Goal: Task Accomplishment & Management: Use online tool/utility

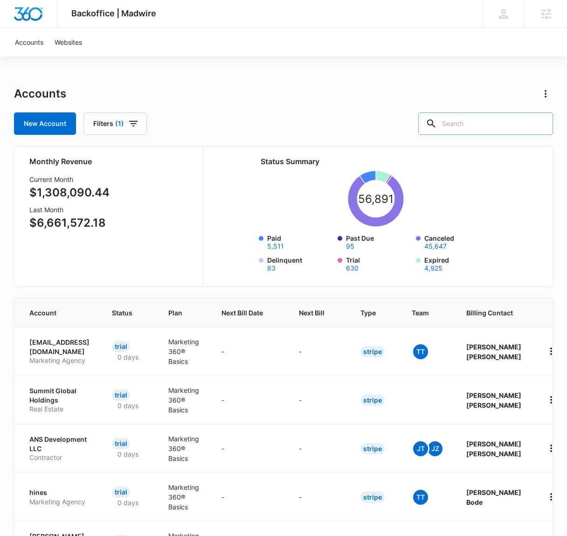
click at [426, 127] on input "text" at bounding box center [485, 123] width 135 height 22
paste input "M335424"
type input "M335424"
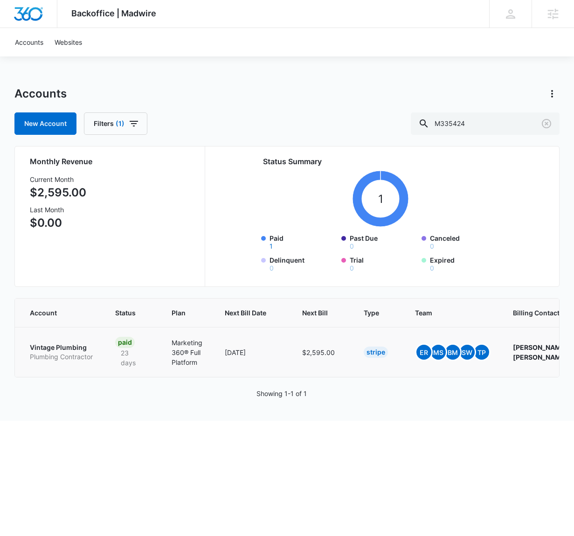
click at [92, 345] on p "Vintage Plumbing" at bounding box center [61, 347] width 63 height 9
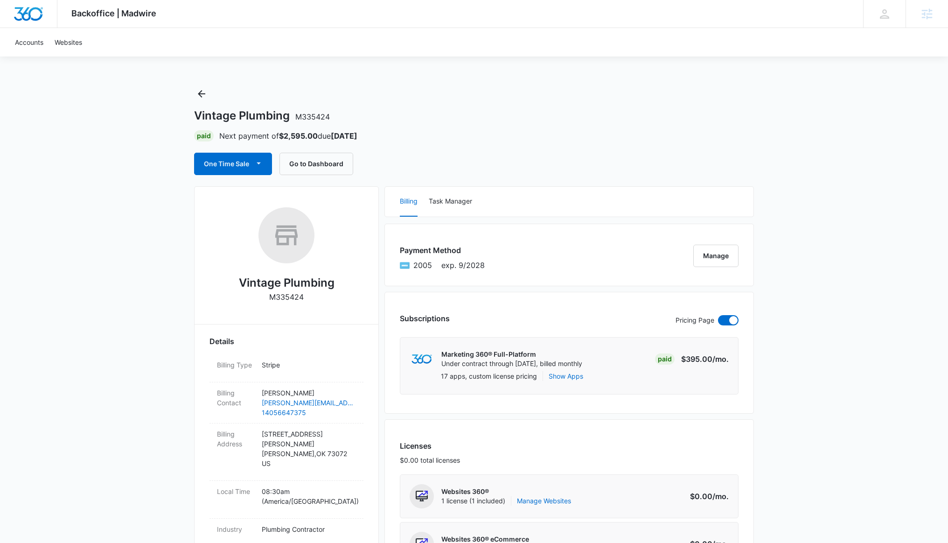
click at [28, 9] on img "Dashboard" at bounding box center [29, 14] width 30 height 14
click at [40, 41] on link "Accounts" at bounding box center [29, 42] width 40 height 28
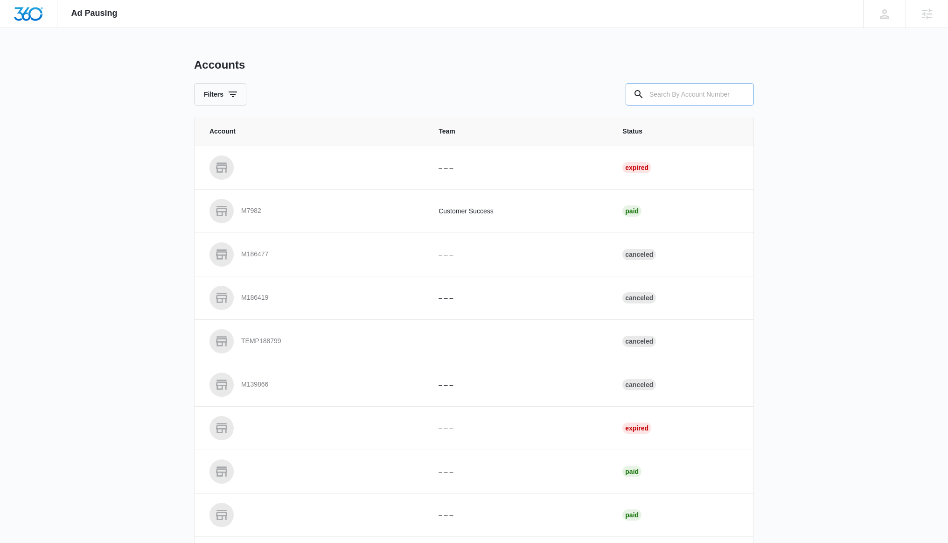
click at [676, 91] on input "text" at bounding box center [690, 94] width 128 height 22
paste input "M335424"
type input "M335424"
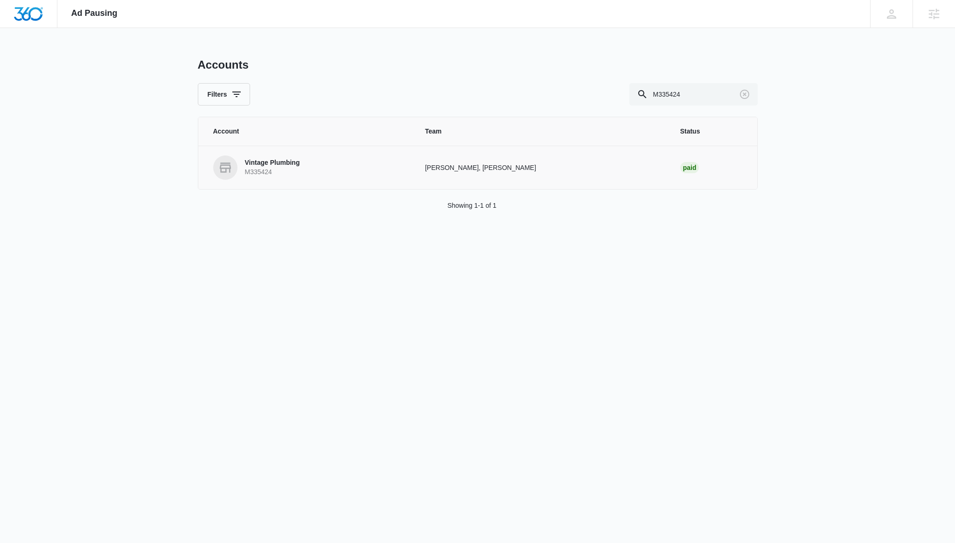
click at [257, 164] on p "Vintage Plumbing" at bounding box center [272, 162] width 55 height 9
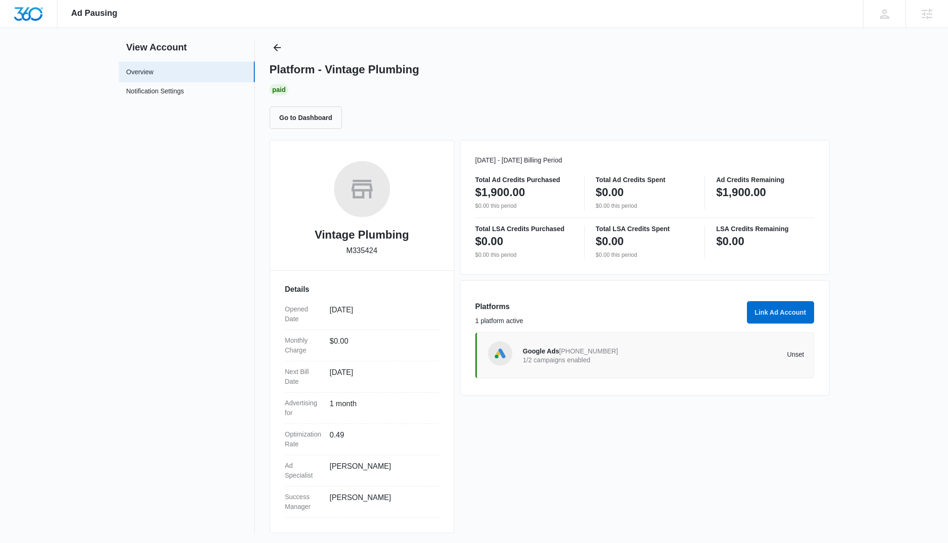
scroll to position [19, 0]
click at [785, 311] on button "Link Ad Account" at bounding box center [780, 310] width 67 height 22
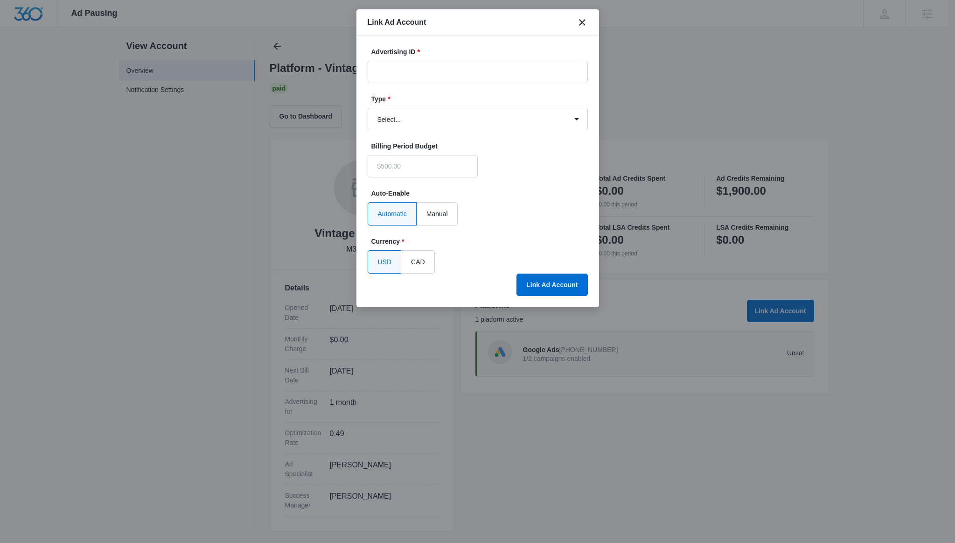
type input "$0.00"
click at [403, 72] on input "Advertising ID *" at bounding box center [478, 72] width 220 height 22
paste input "214-210-6895"
type input "214-210-6895"
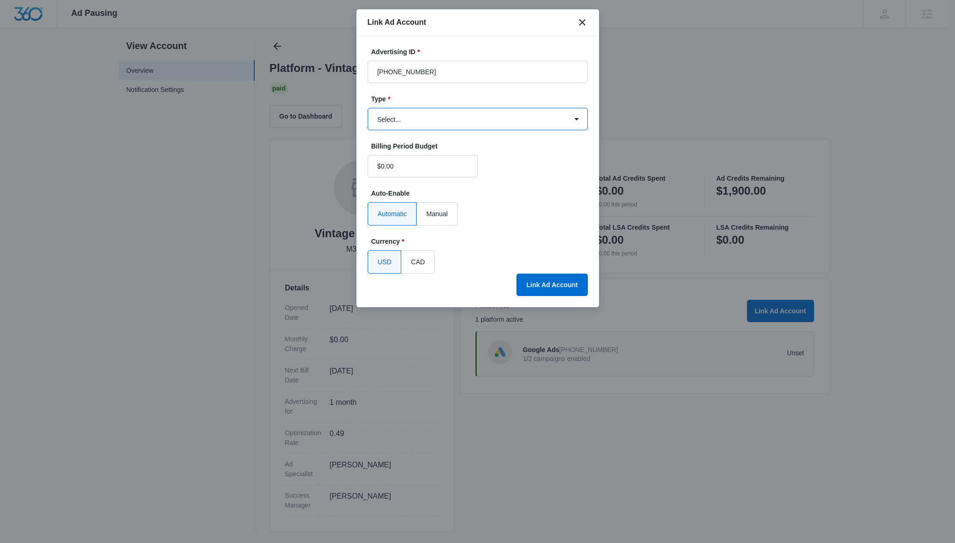
click at [546, 125] on select "Select... Bing Ads Facebook Ads Google Ads" at bounding box center [478, 119] width 220 height 22
select select "google"
click at [368, 108] on select "Select... Bing Ads Facebook Ads Google Ads" at bounding box center [478, 119] width 220 height 22
click at [547, 287] on button "Link Ad Account" at bounding box center [551, 284] width 71 height 22
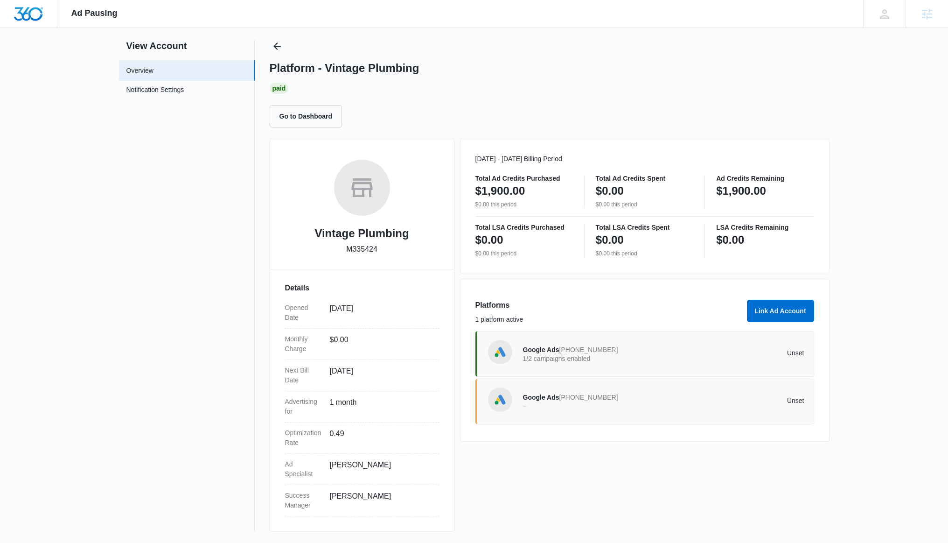
click at [35, 11] on img "Dashboard" at bounding box center [29, 14] width 30 height 14
